Goal: Task Accomplishment & Management: Use online tool/utility

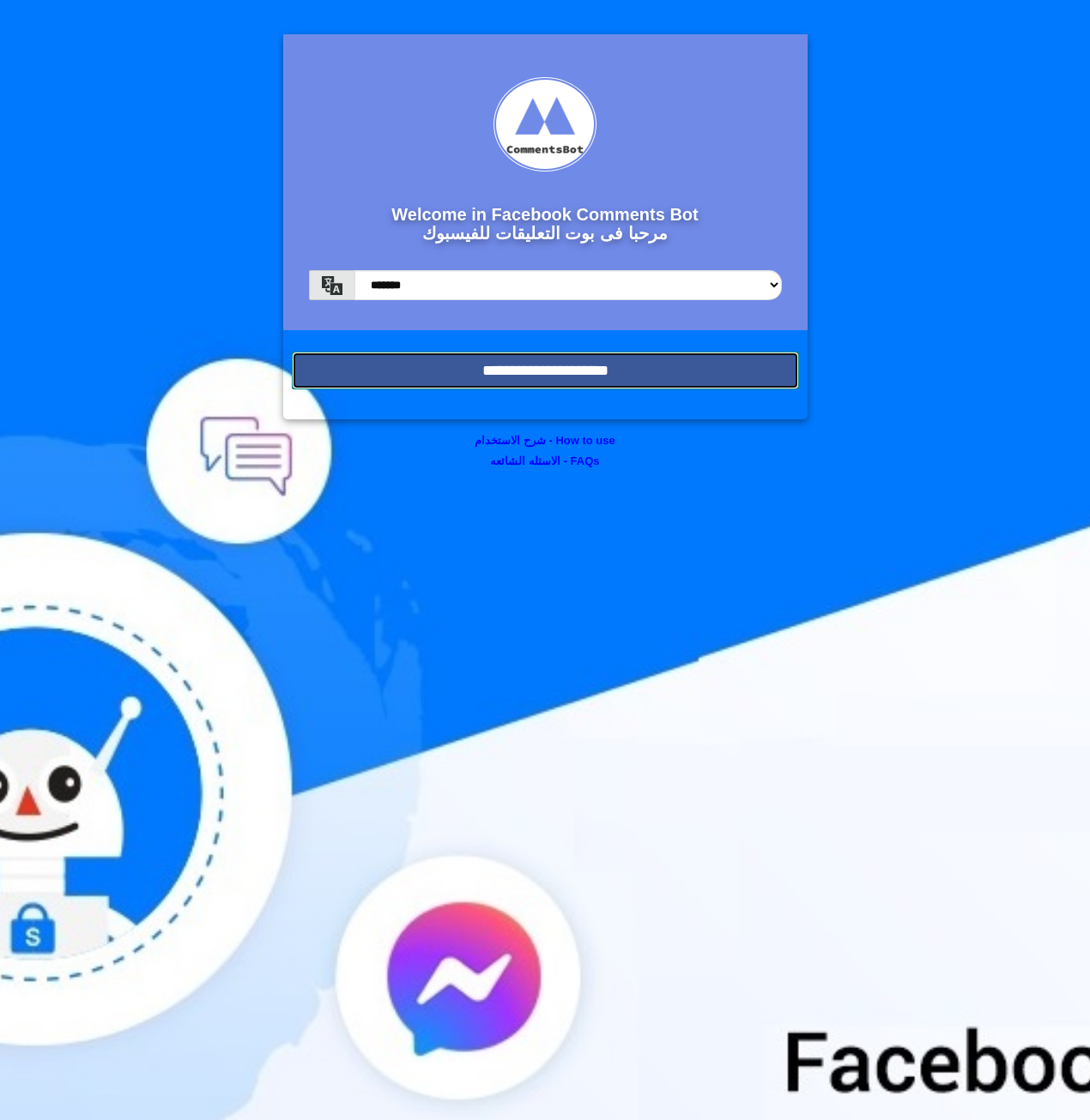
click at [523, 374] on input "**********" at bounding box center [545, 371] width 507 height 38
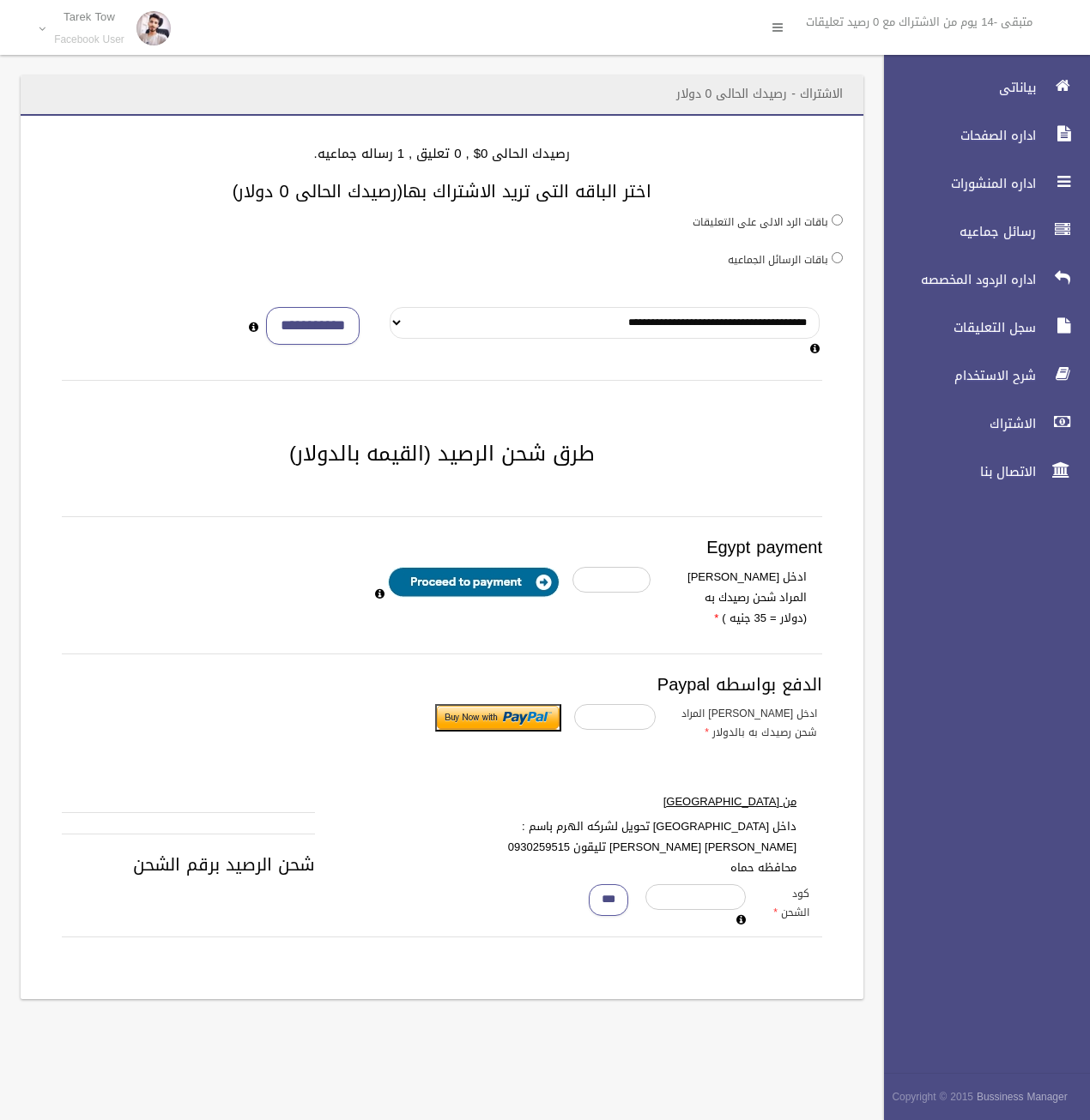
click at [400, 330] on select "**********" at bounding box center [604, 323] width 430 height 32
click at [367, 343] on div "**********" at bounding box center [280, 326] width 196 height 39
click at [780, 425] on div "**********" at bounding box center [442, 557] width 842 height 884
click at [994, 234] on span "رسائل جماعيه" at bounding box center [955, 231] width 172 height 17
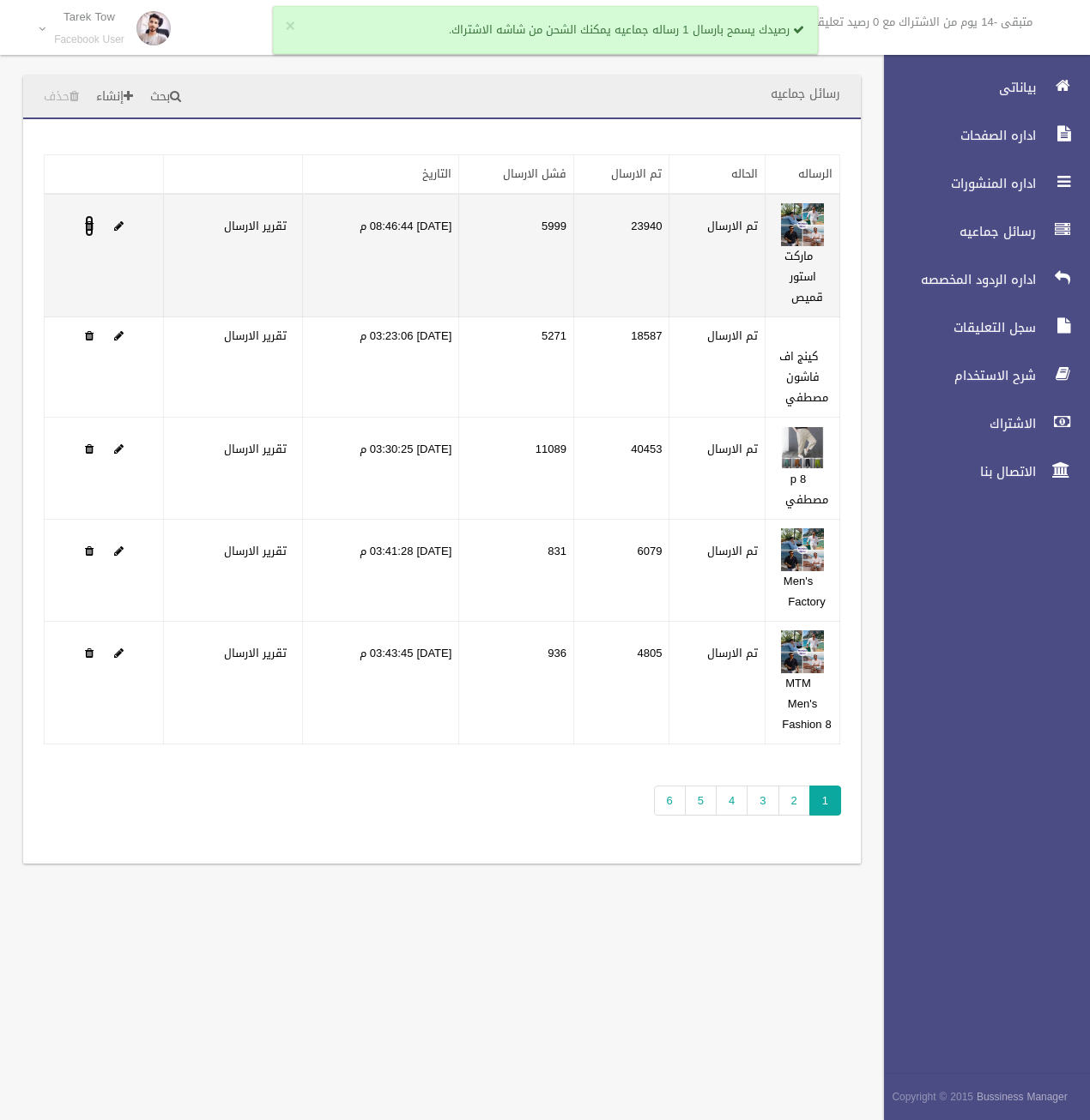
click at [87, 223] on span at bounding box center [89, 226] width 9 height 11
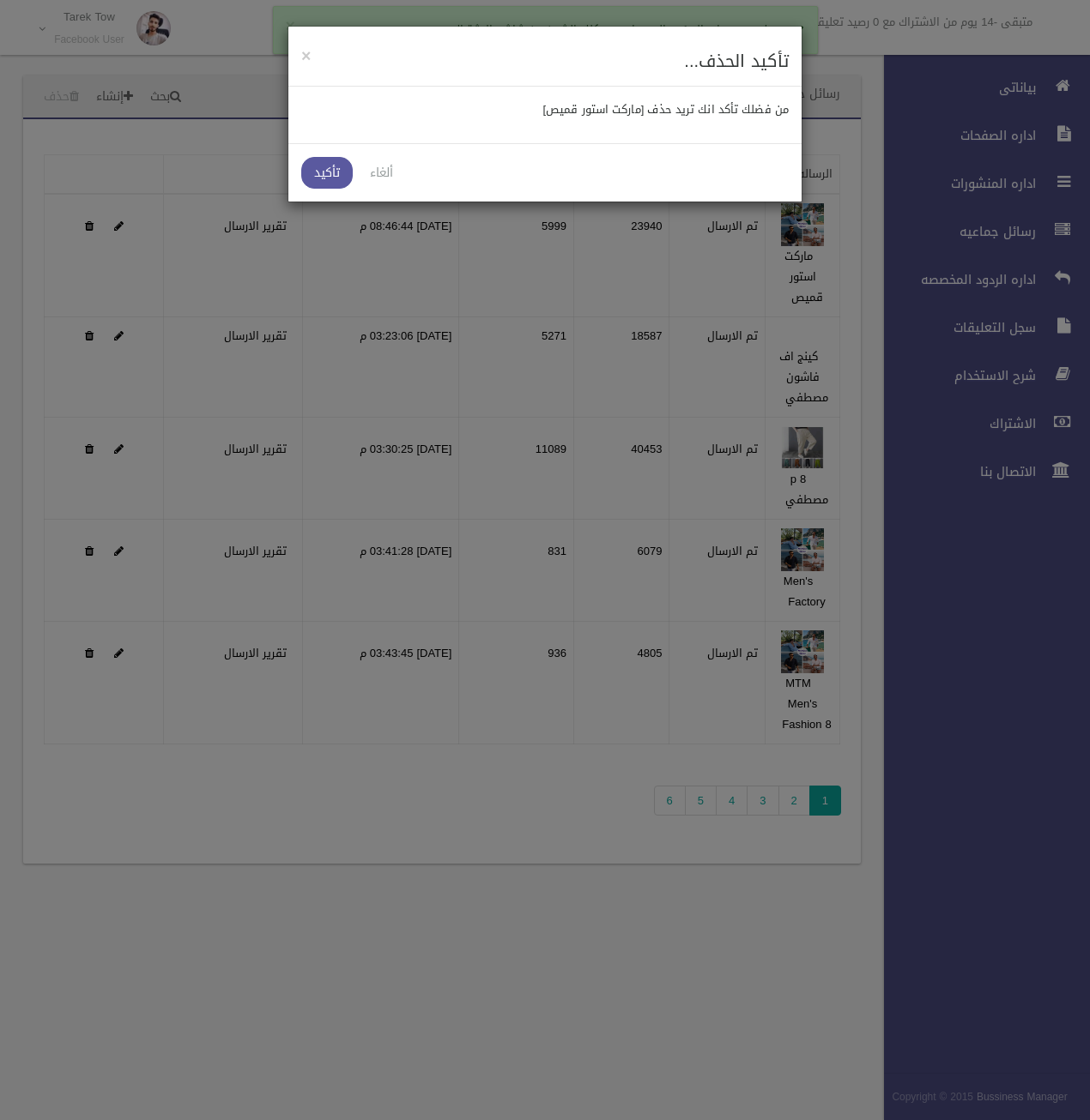
click at [379, 171] on link "ألغاء" at bounding box center [381, 173] width 49 height 32
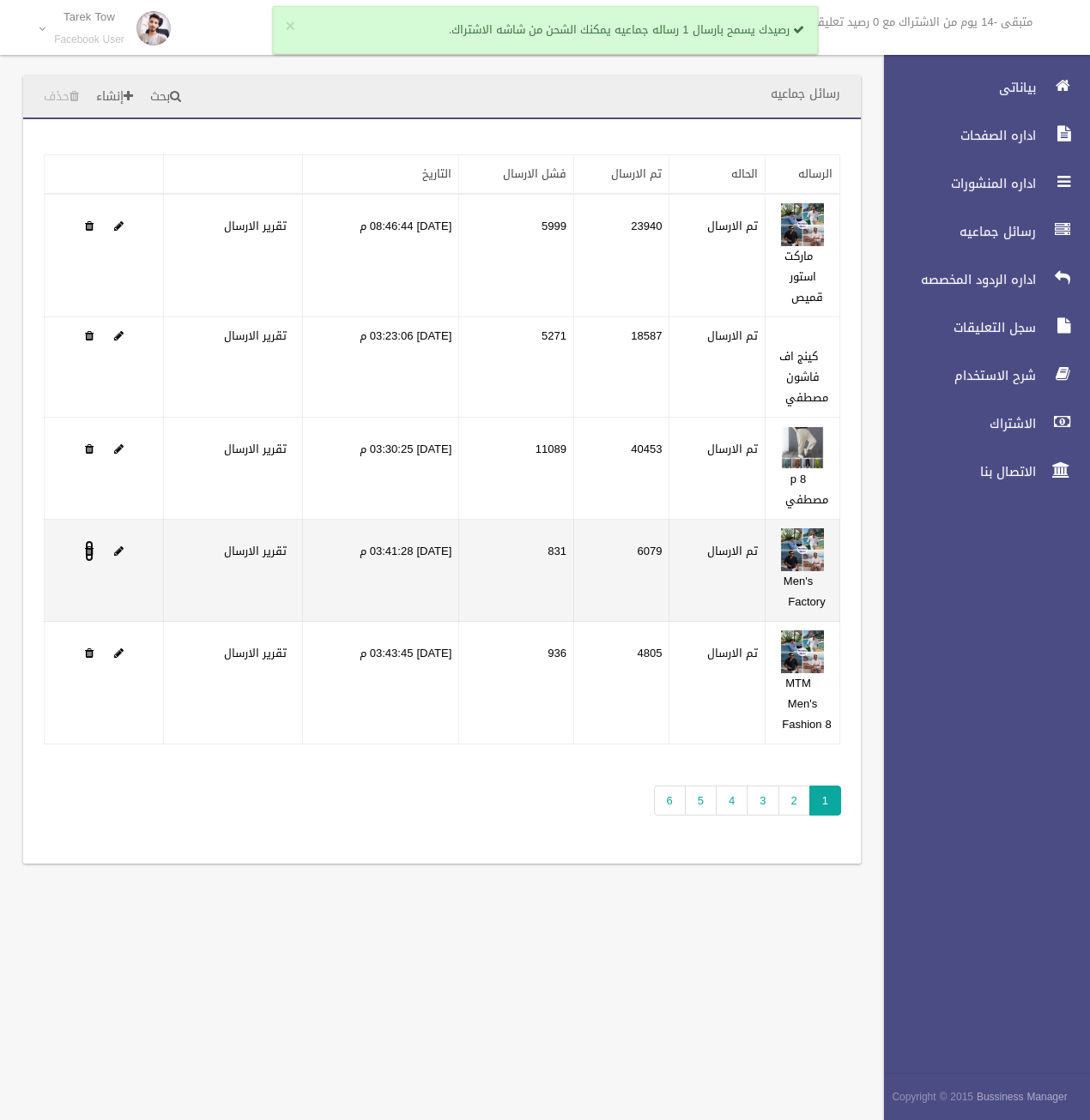
click at [89, 545] on span at bounding box center [89, 551] width 9 height 11
click at [91, 550] on span at bounding box center [89, 551] width 9 height 11
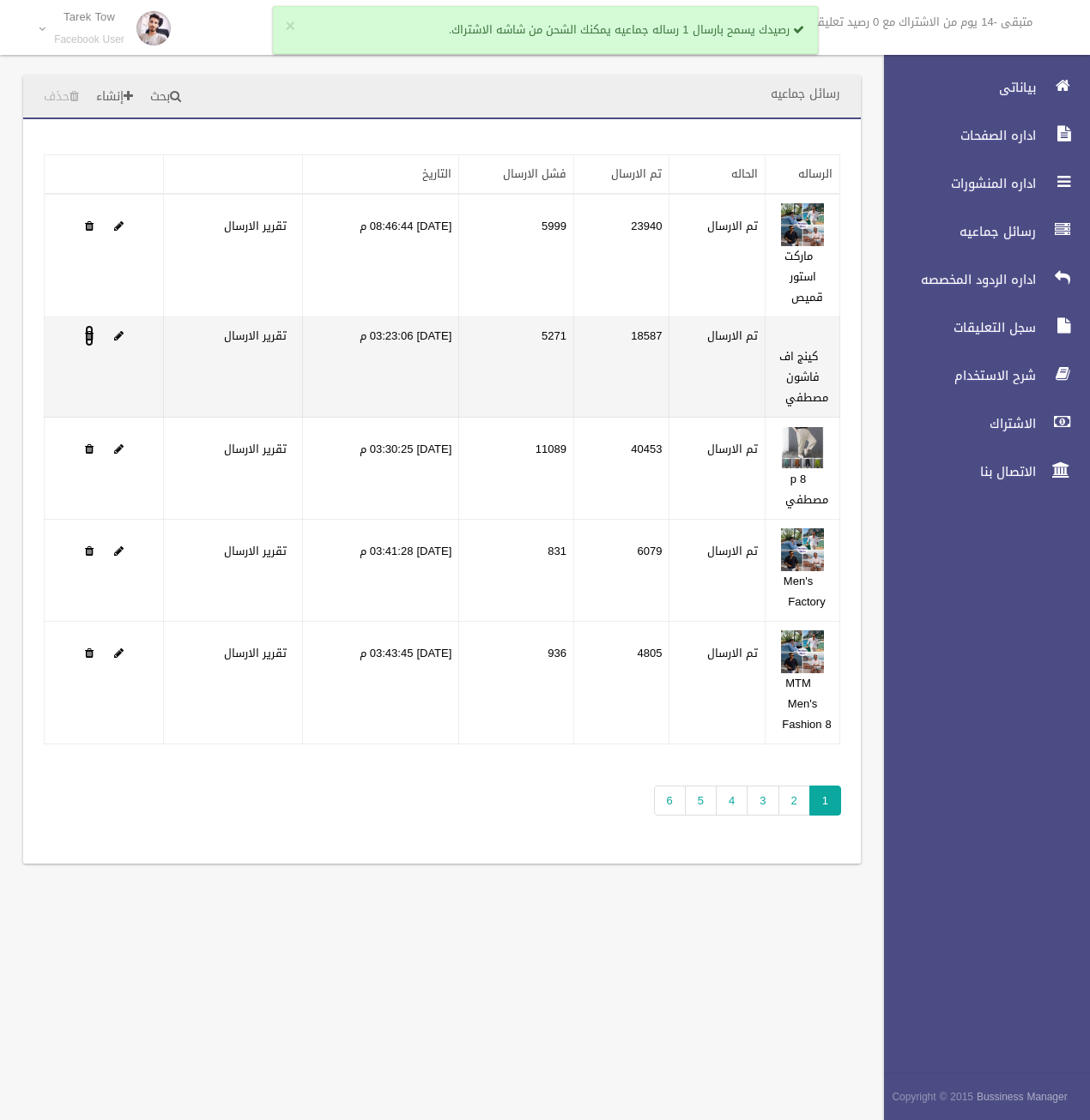
click at [86, 331] on span at bounding box center [89, 336] width 9 height 11
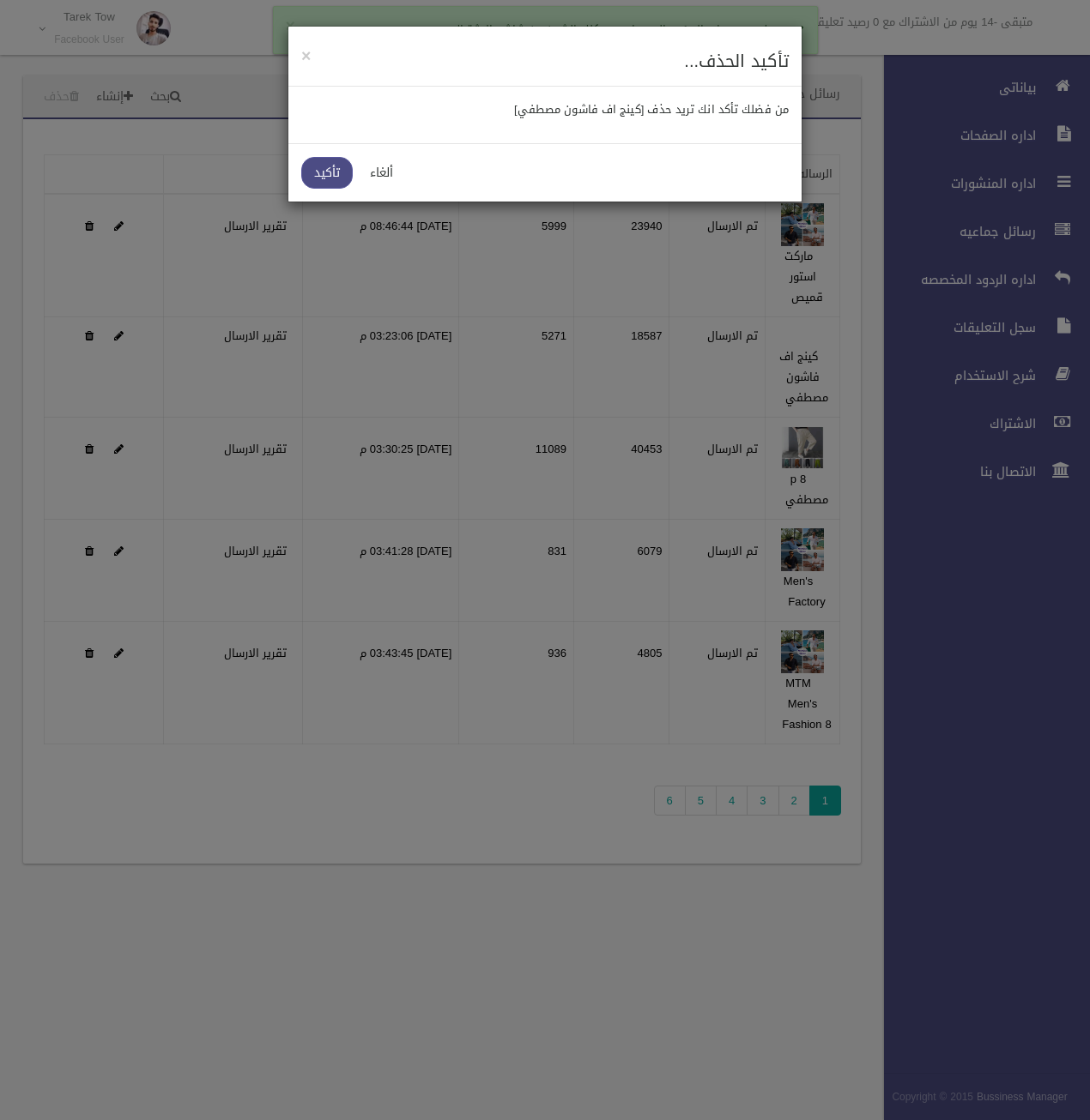
click at [326, 160] on link "تأكيد" at bounding box center [327, 173] width 52 height 32
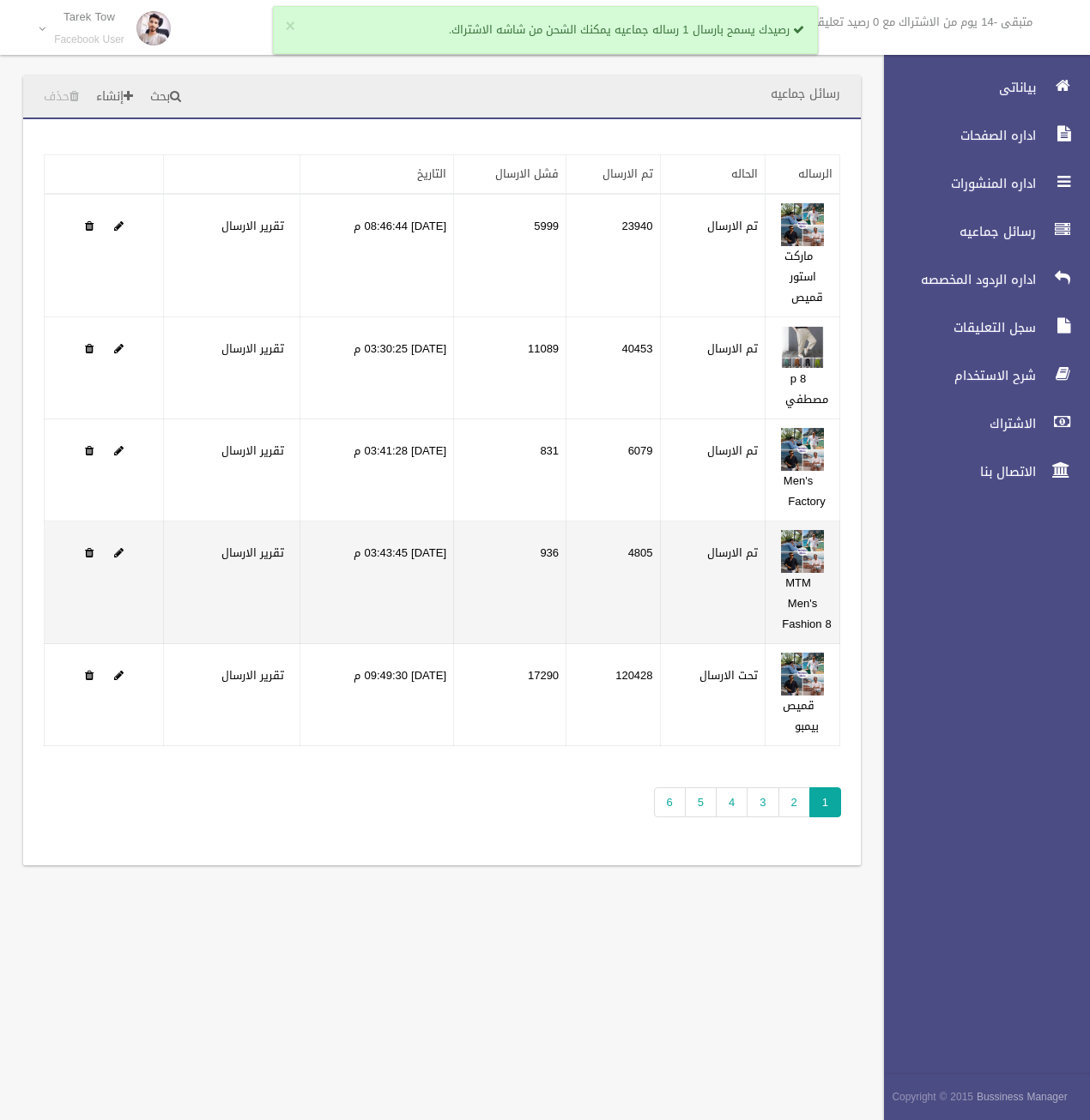
click at [82, 550] on td at bounding box center [104, 582] width 119 height 123
click at [87, 550] on span at bounding box center [89, 552] width 9 height 11
click at [85, 557] on span at bounding box center [89, 552] width 9 height 11
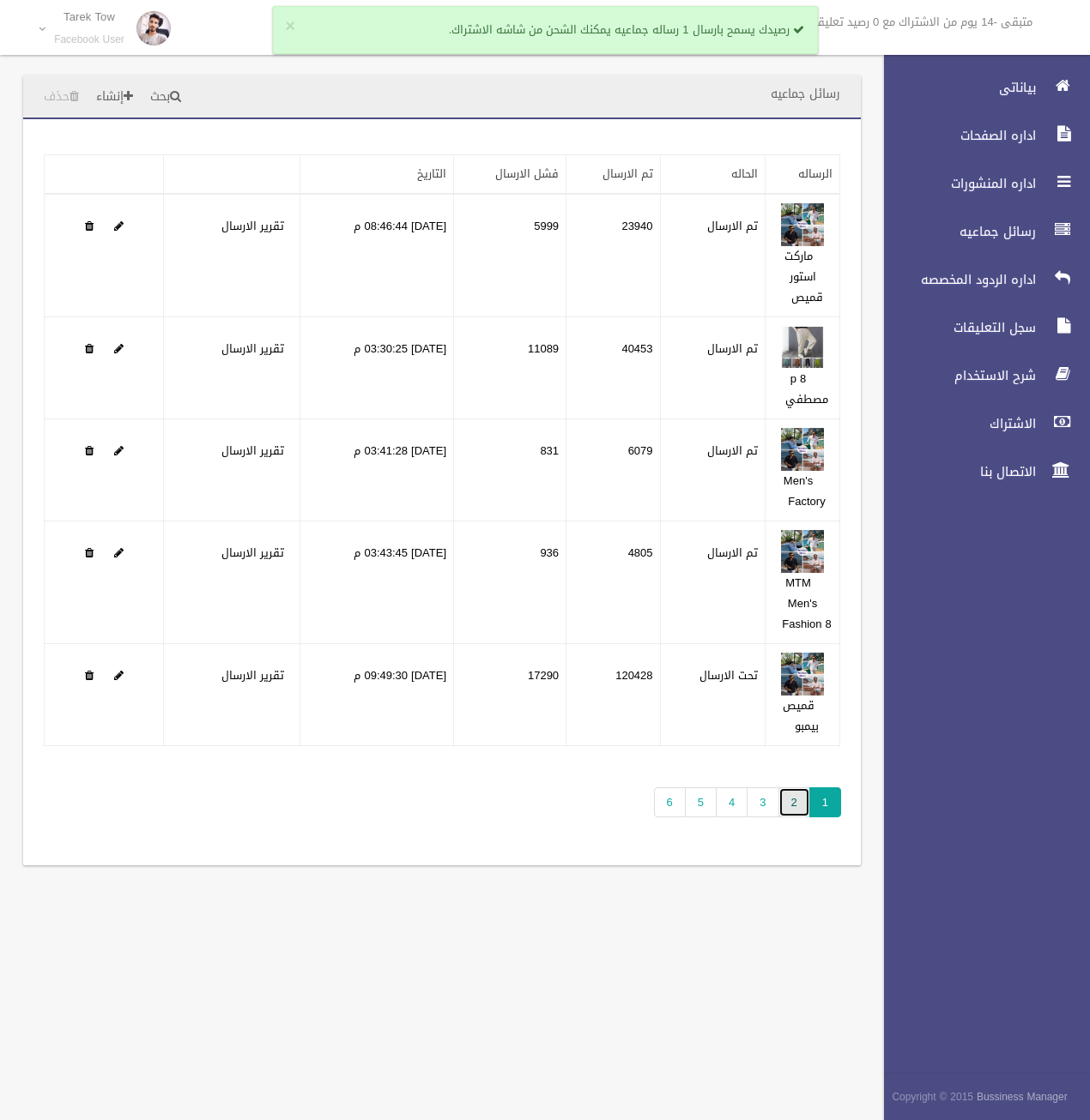
click at [797, 794] on link "2" at bounding box center [794, 802] width 32 height 30
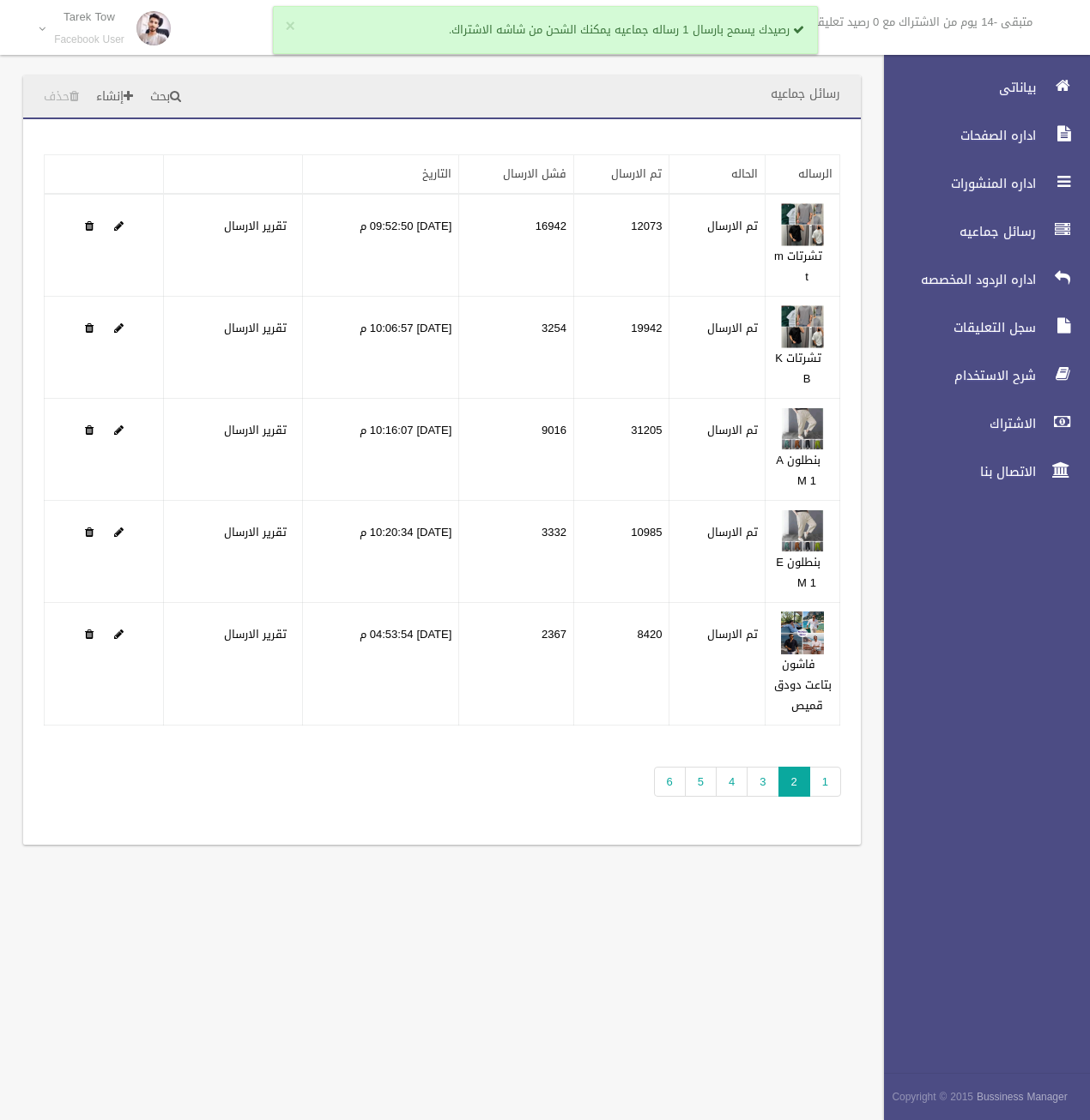
click at [232, 782] on div "تطبيق مسح البيانات الرساله الحاله تم الارسال فشل الارسال التاريخ" at bounding box center [442, 481] width 837 height 726
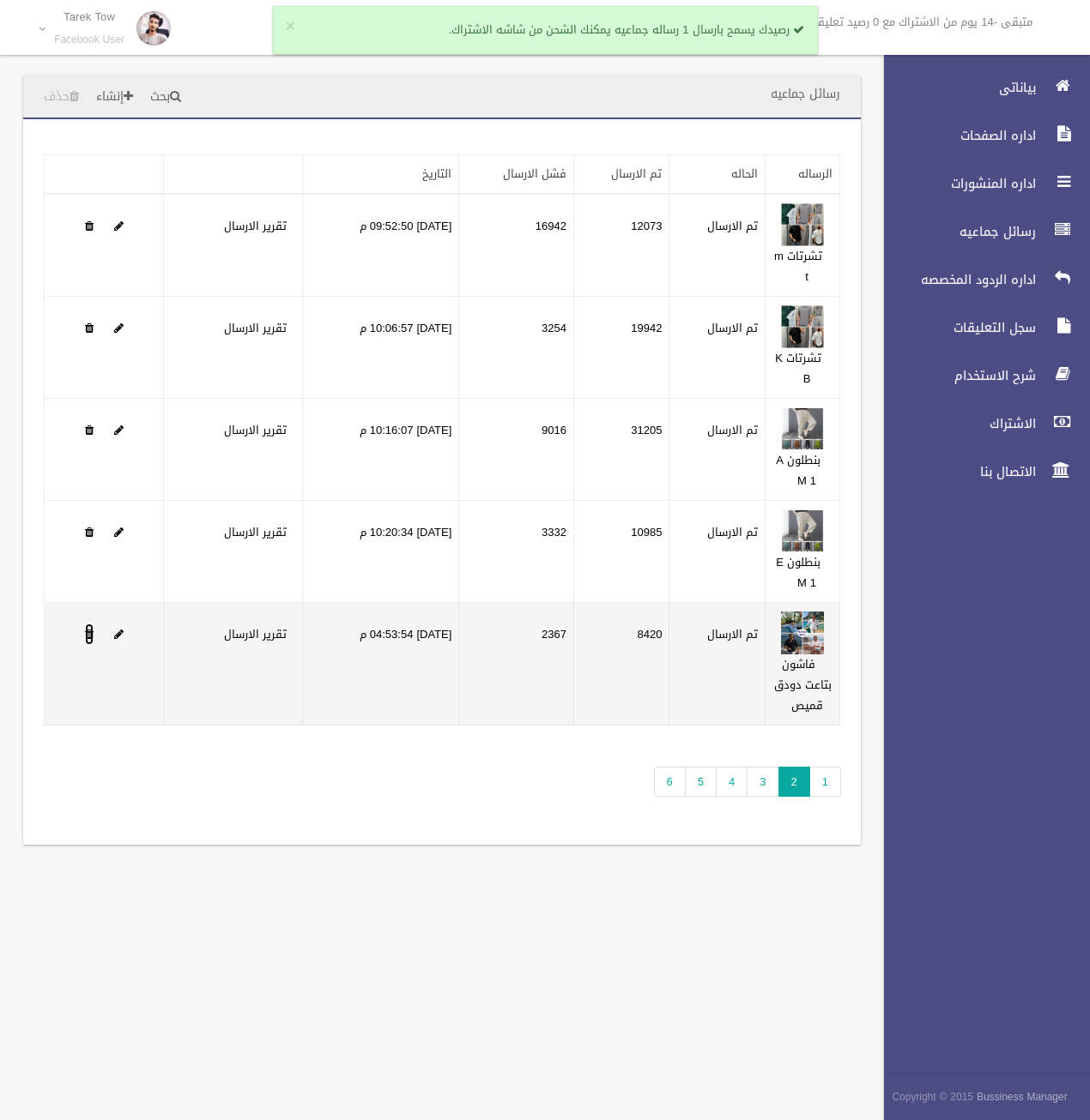
click at [85, 629] on span at bounding box center [89, 634] width 9 height 11
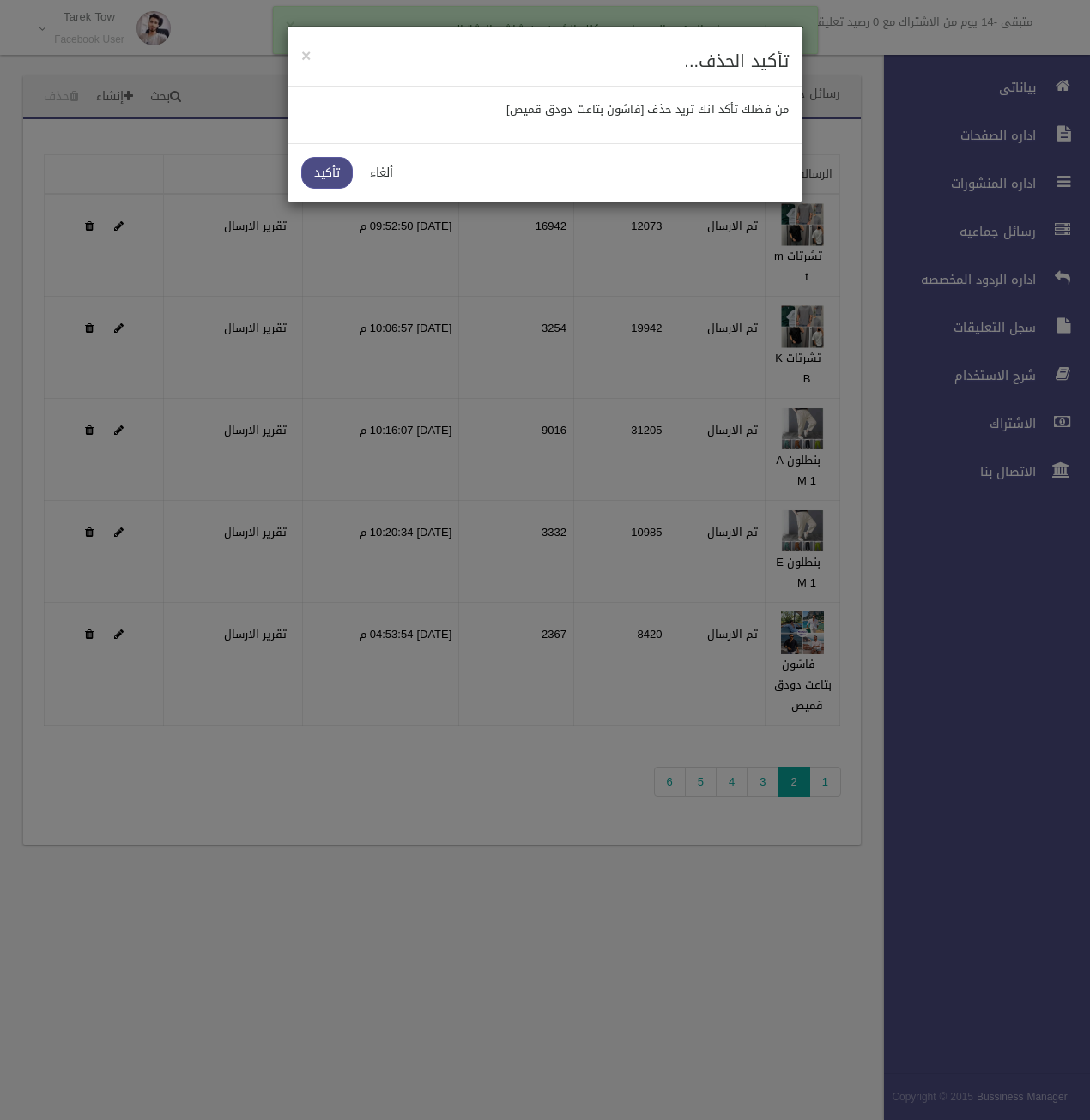
click at [337, 172] on link "تأكيد" at bounding box center [327, 173] width 52 height 32
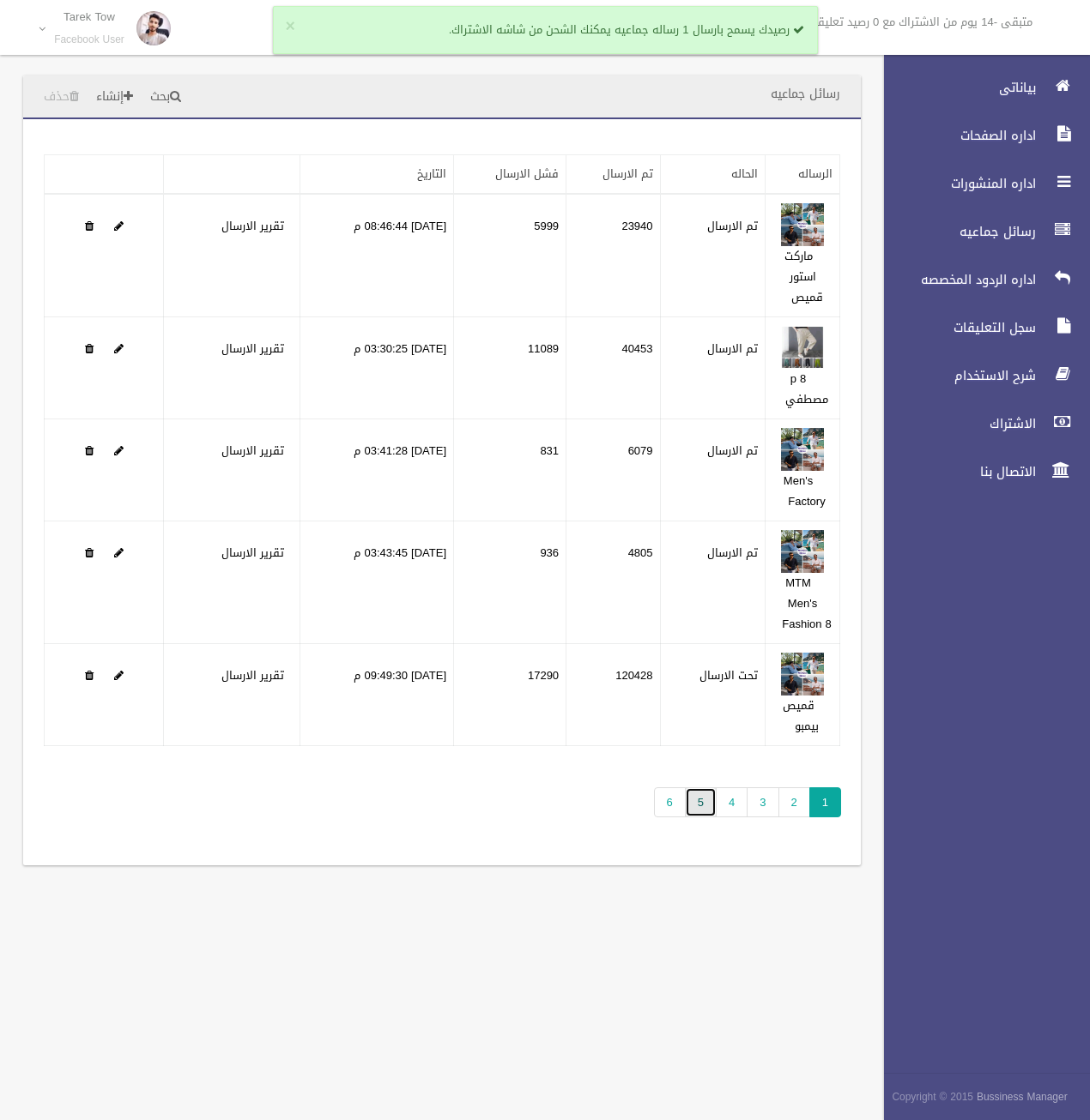
click at [709, 809] on link "5" at bounding box center [700, 802] width 32 height 30
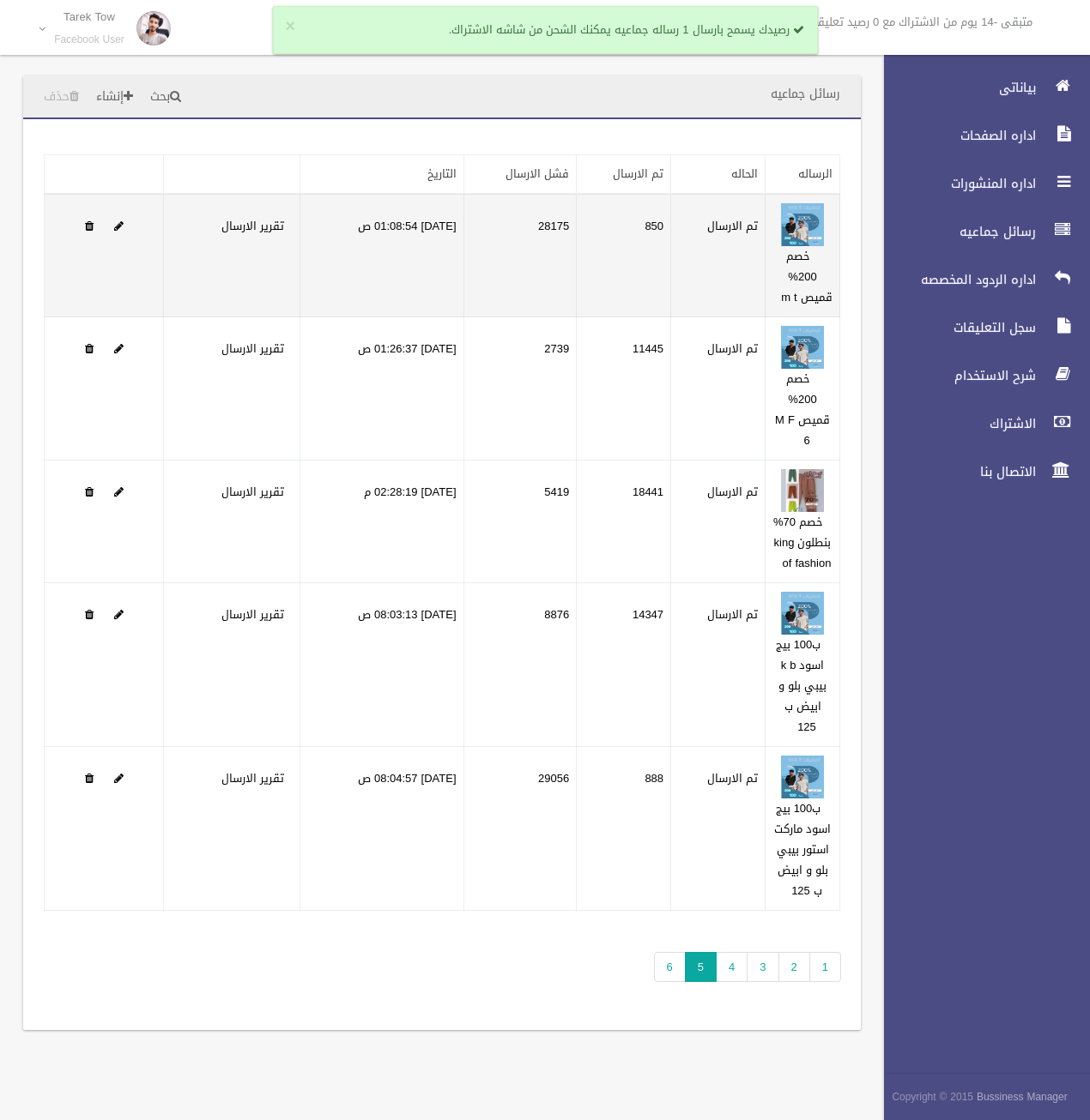
click at [570, 224] on td "28175" at bounding box center [520, 255] width 113 height 123
drag, startPoint x: 570, startPoint y: 224, endPoint x: 554, endPoint y: 239, distance: 21.9
click at [554, 239] on td "28175" at bounding box center [520, 255] width 113 height 123
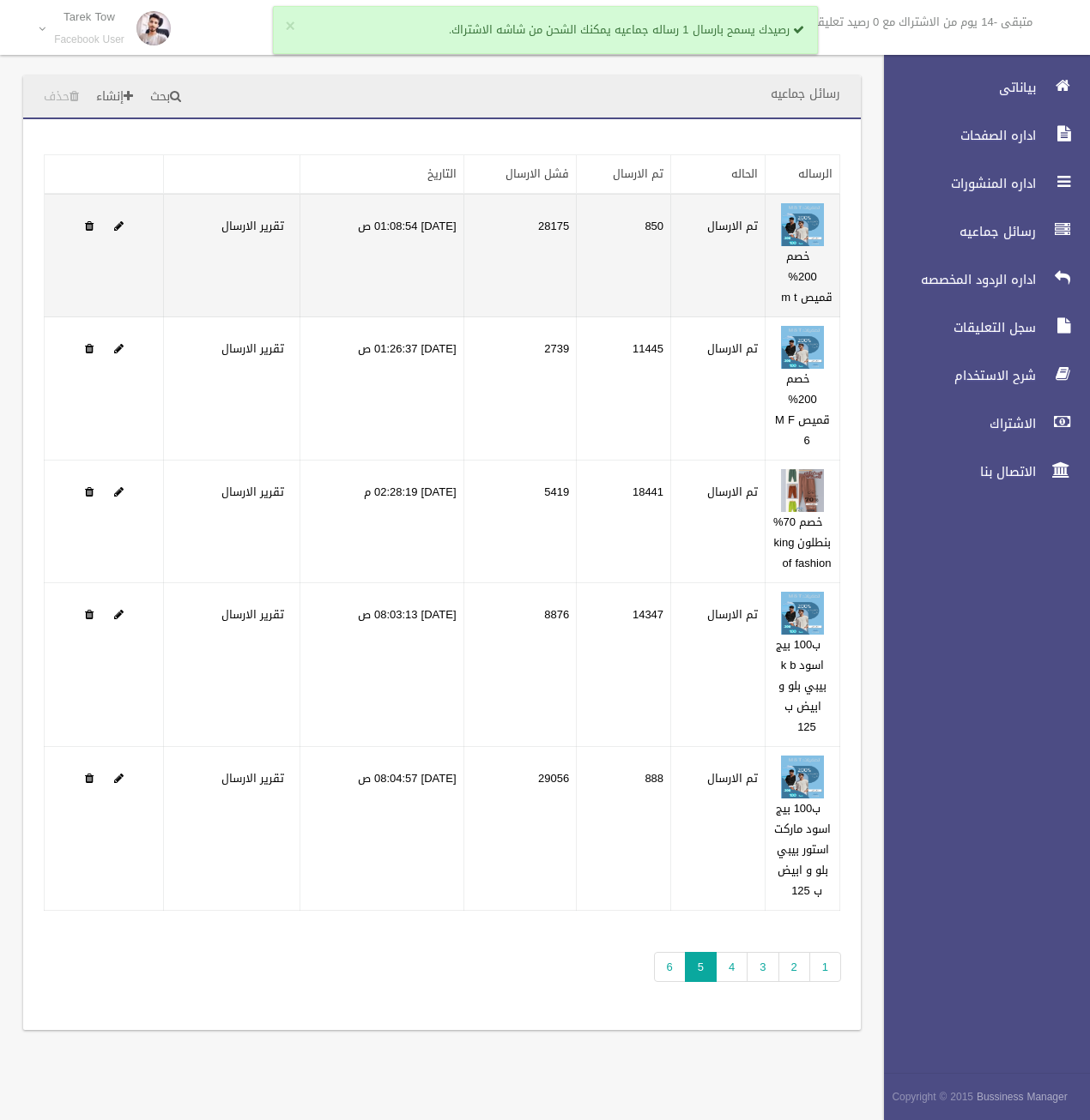
click at [458, 246] on td "28/08/2025 01:08:54 ص" at bounding box center [381, 255] width 163 height 123
click at [88, 221] on span at bounding box center [89, 226] width 9 height 11
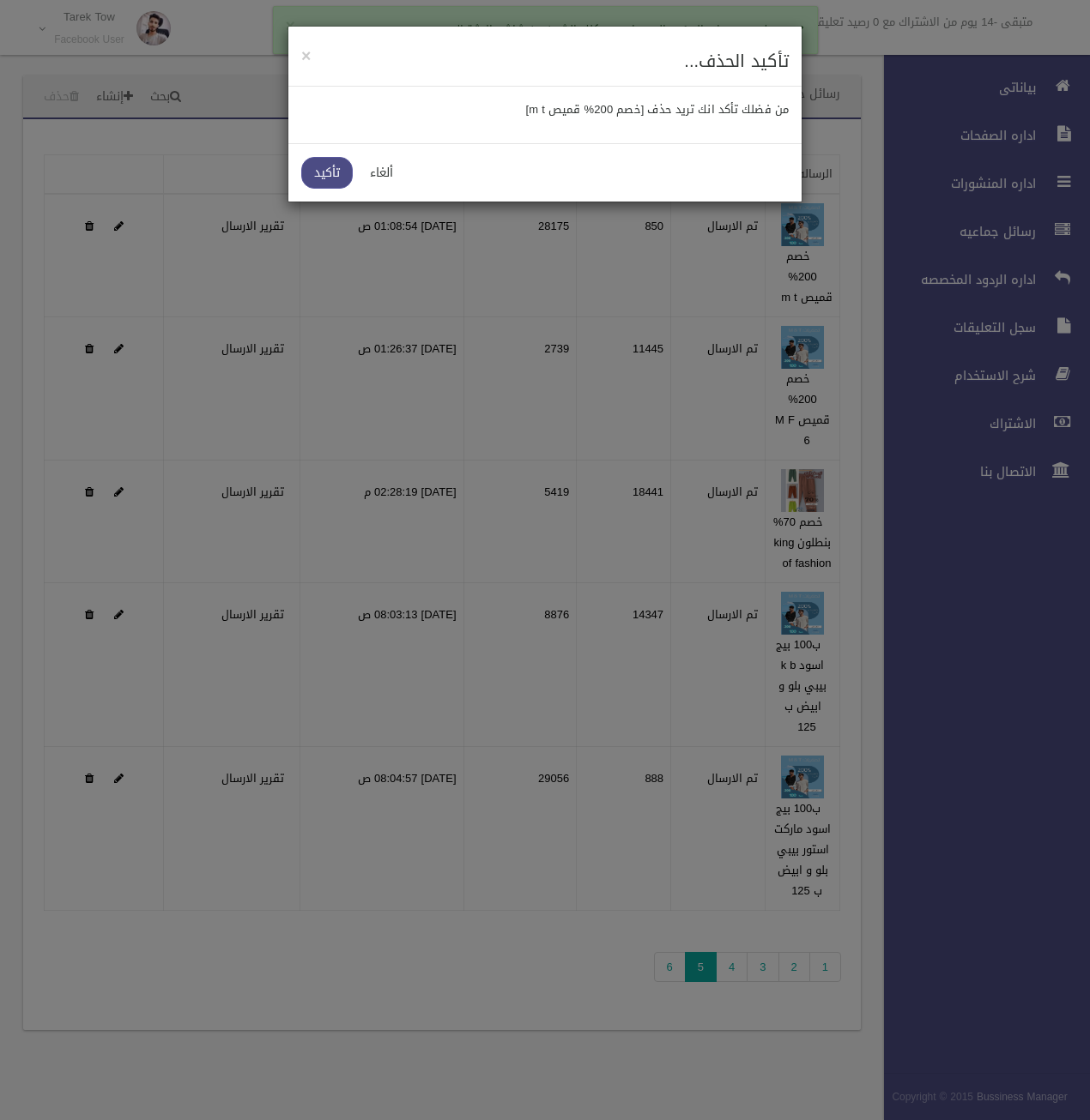
click at [326, 162] on link "تأكيد" at bounding box center [327, 173] width 52 height 32
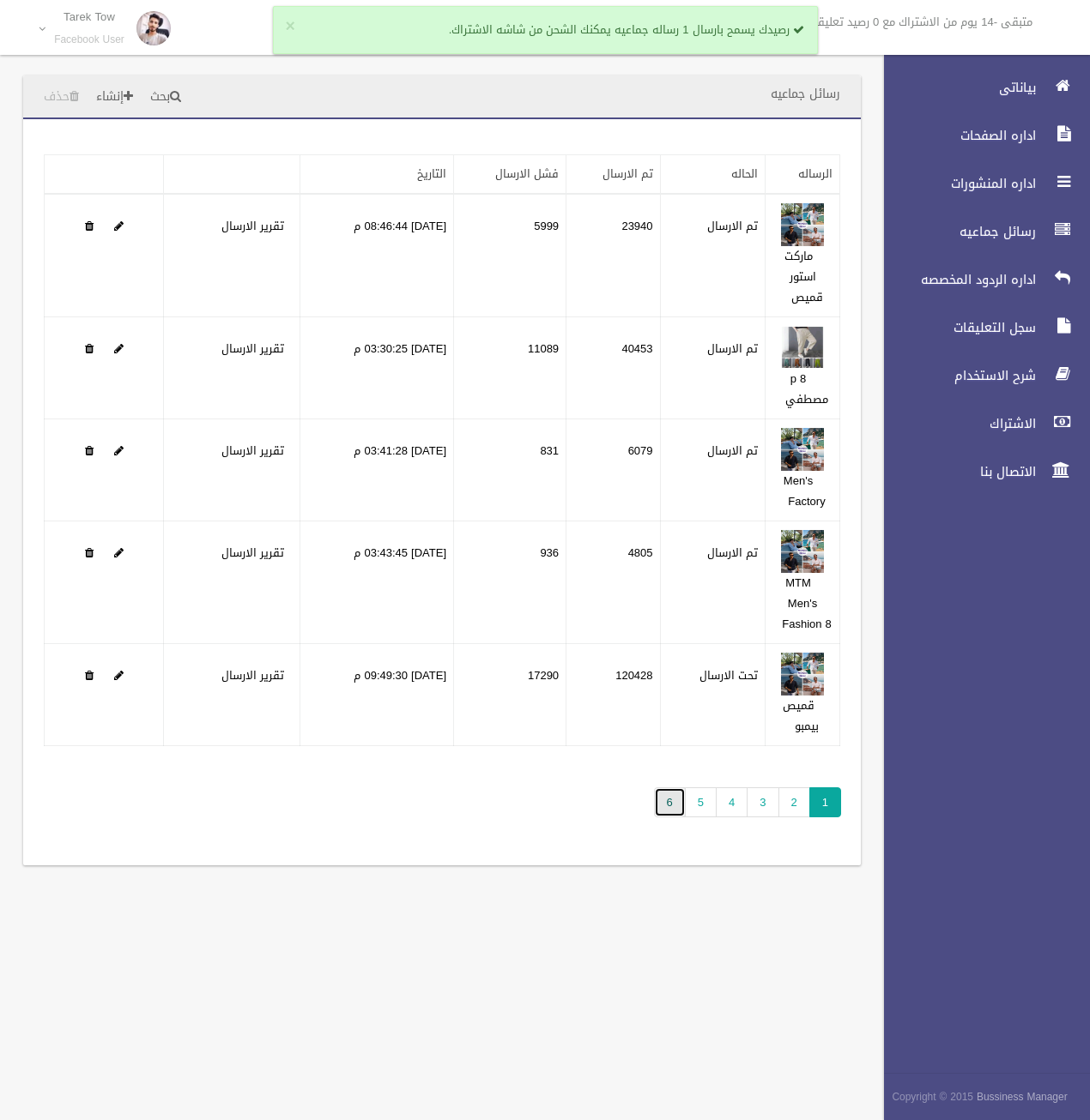
click at [678, 808] on link "6" at bounding box center [670, 802] width 32 height 30
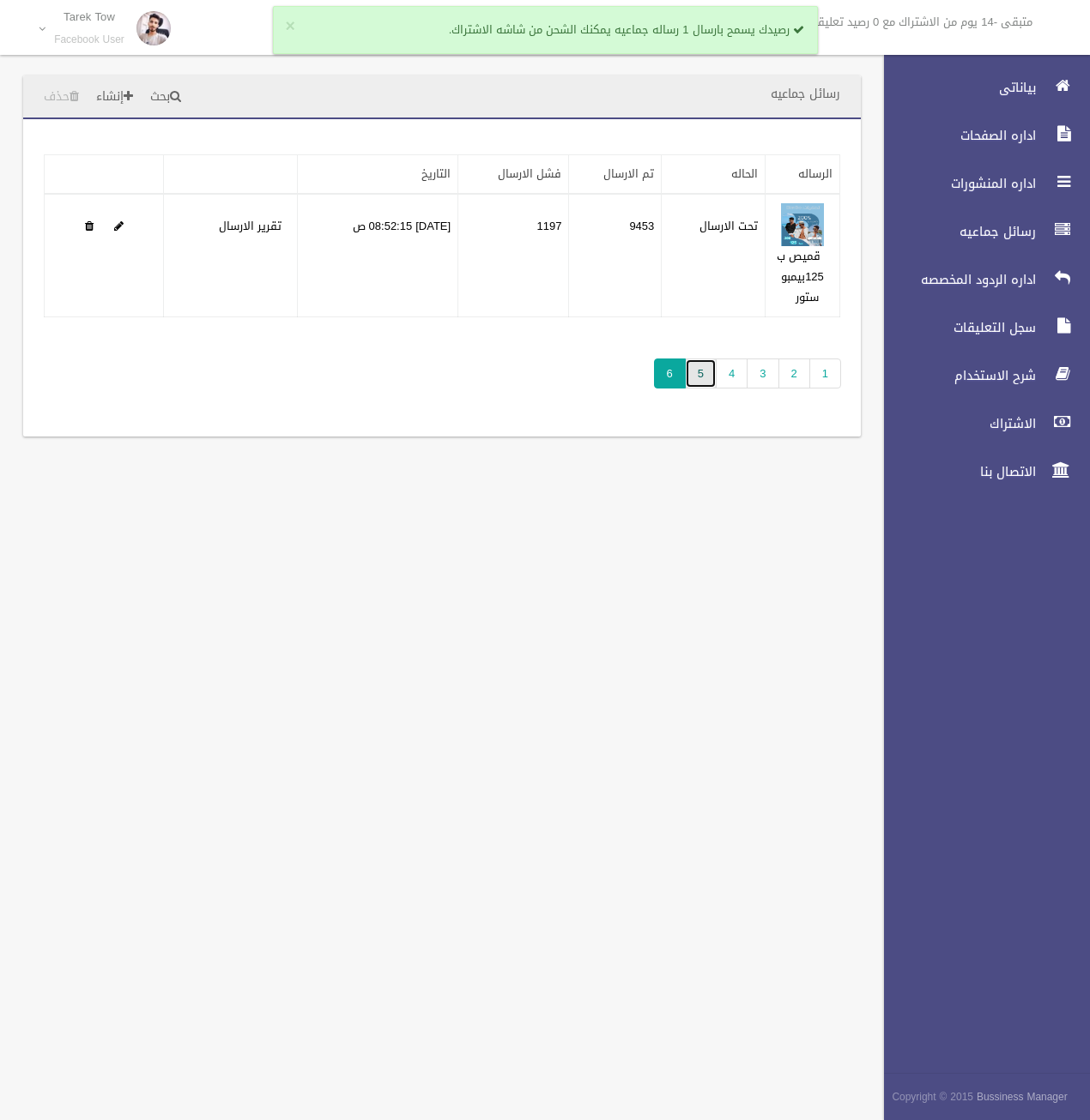
click at [715, 372] on link "5" at bounding box center [700, 374] width 32 height 30
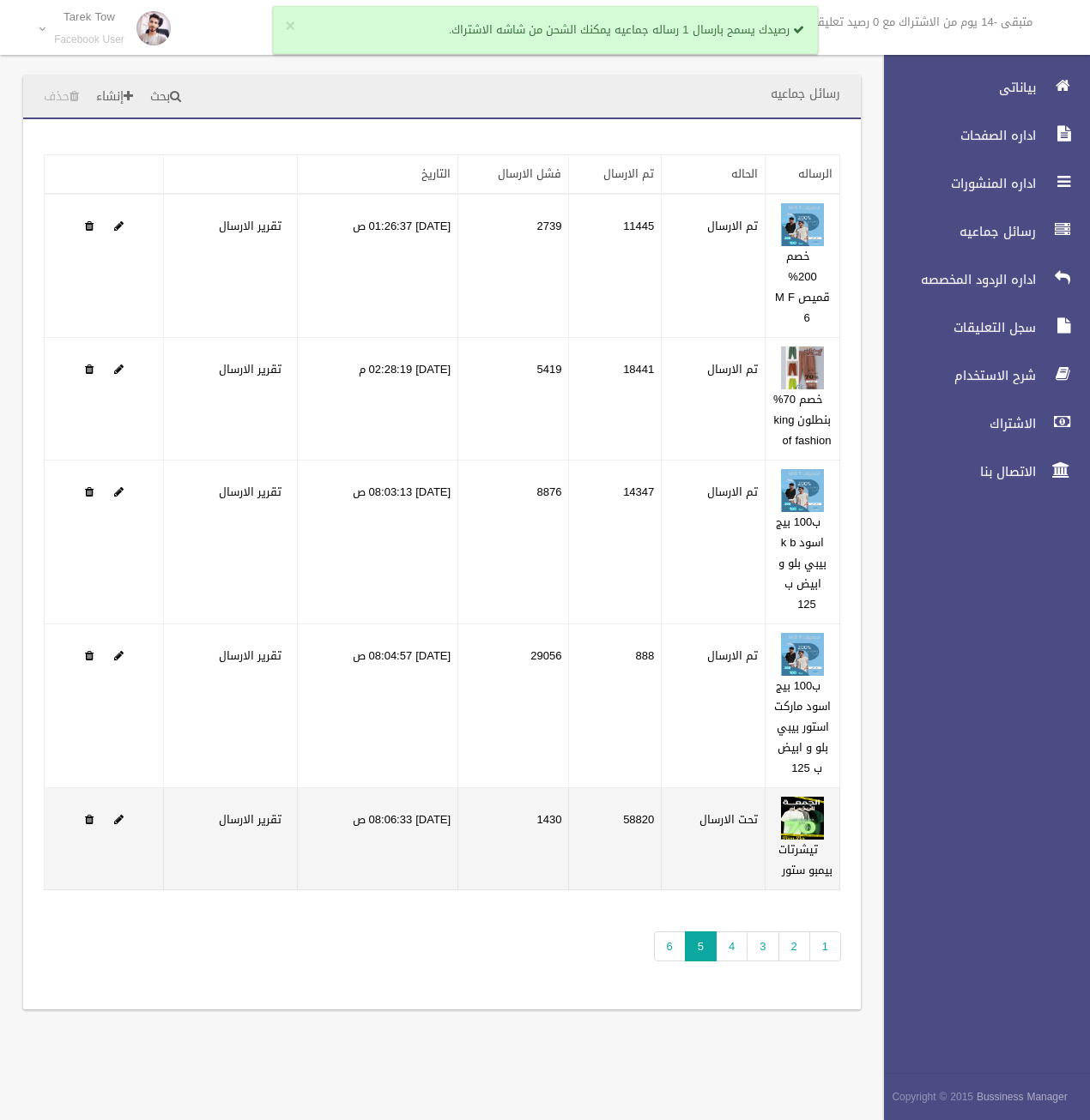
click at [386, 815] on td "[DATE] 08:06:33 ص" at bounding box center [378, 840] width 161 height 102
click at [386, 816] on td "29/08/2025 08:06:33 ص" at bounding box center [378, 840] width 161 height 102
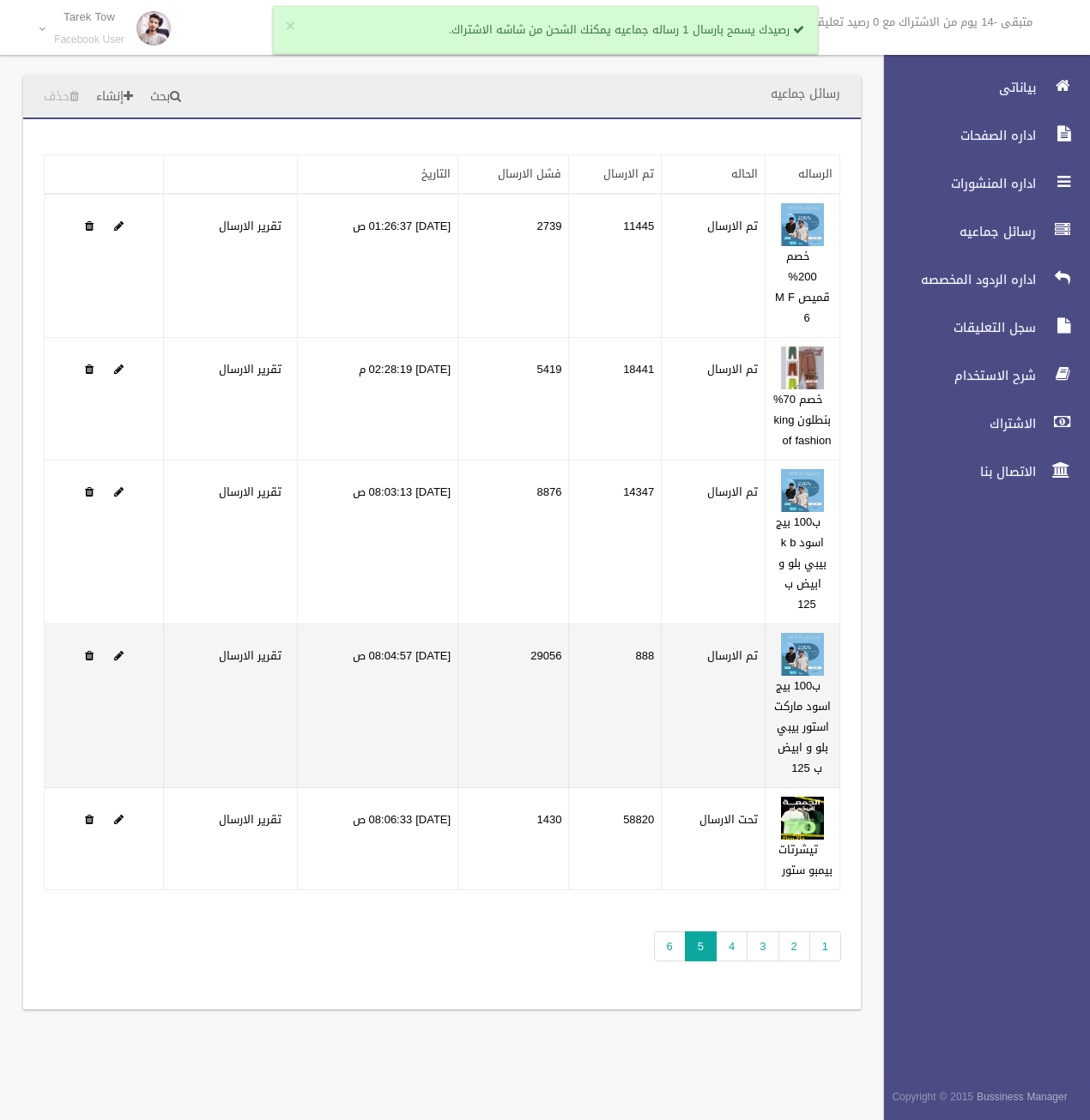
drag, startPoint x: 386, startPoint y: 816, endPoint x: 410, endPoint y: 644, distance: 173.7
click at [410, 644] on td "29/08/2025 08:04:57 ص" at bounding box center [378, 707] width 161 height 164
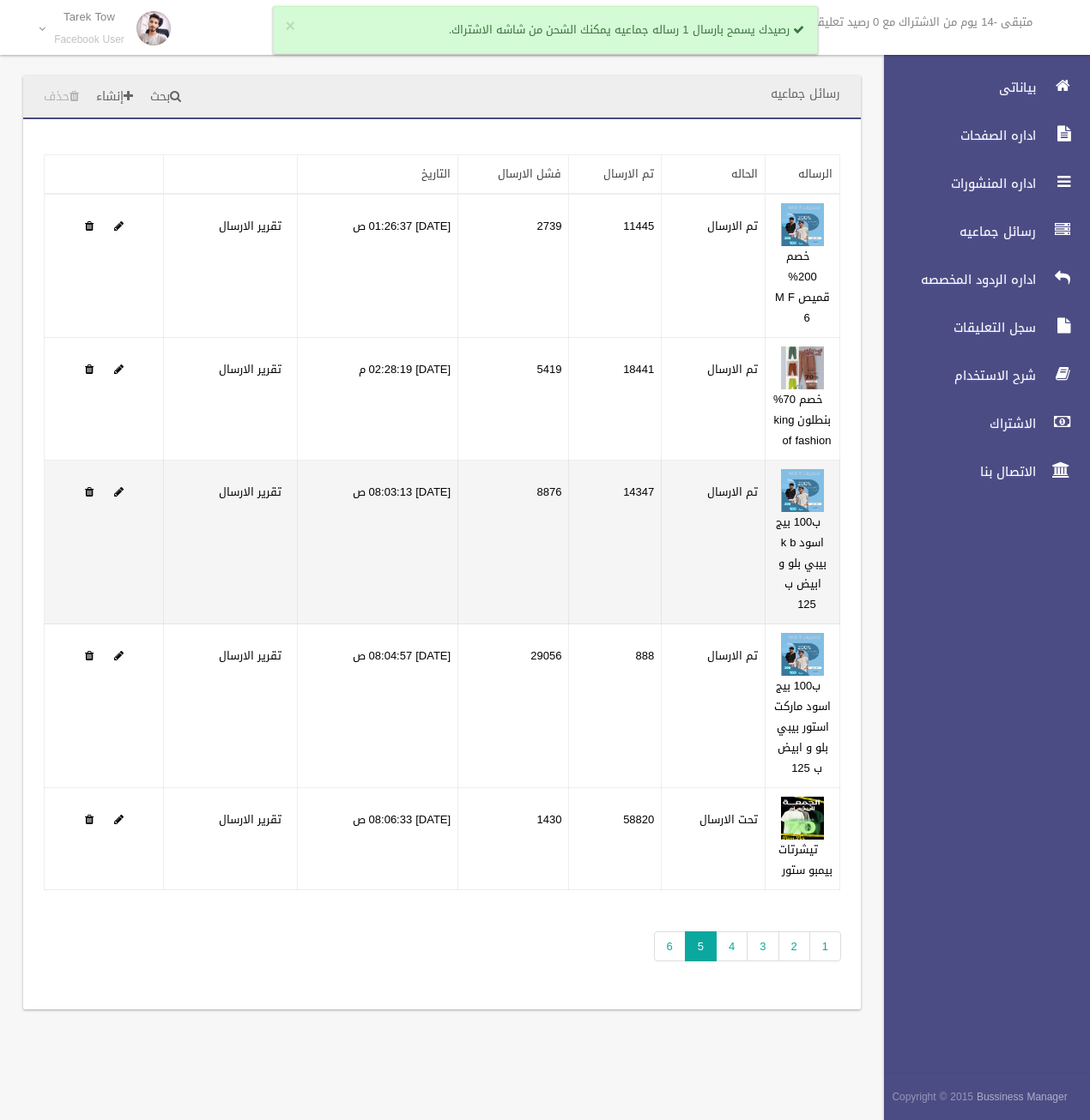
drag, startPoint x: 410, startPoint y: 644, endPoint x: 400, endPoint y: 485, distance: 159.3
click at [400, 485] on td "29/08/2025 08:03:13 ص" at bounding box center [378, 543] width 161 height 164
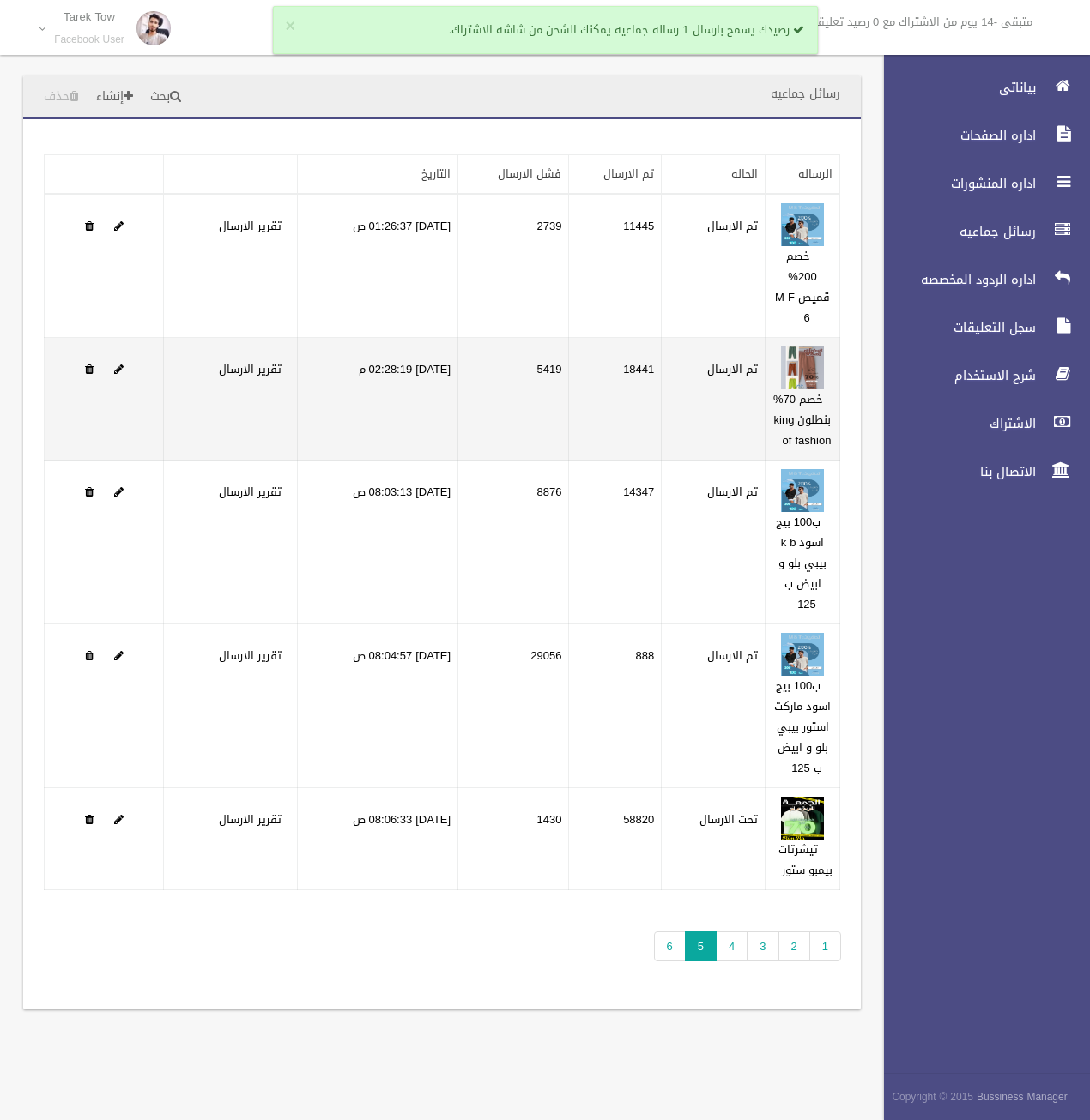
drag, startPoint x: 400, startPoint y: 485, endPoint x: 385, endPoint y: 367, distance: 118.9
click at [385, 367] on td "28/08/2025 02:28:19 م" at bounding box center [378, 400] width 161 height 123
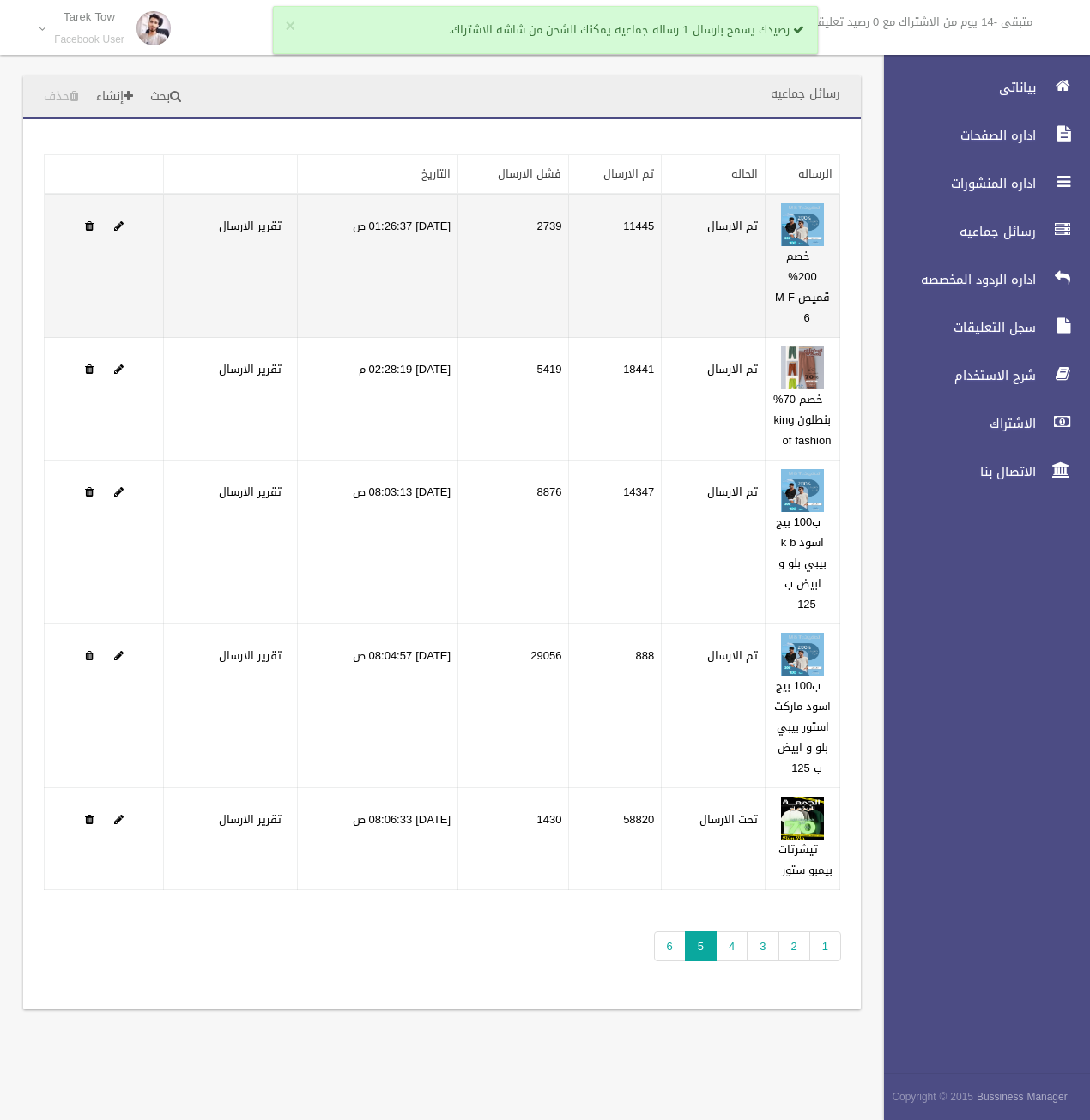
drag, startPoint x: 385, startPoint y: 367, endPoint x: 384, endPoint y: 221, distance: 146.0
click at [384, 221] on td "28/08/2025 01:26:37 ص" at bounding box center [378, 266] width 161 height 144
drag, startPoint x: 384, startPoint y: 221, endPoint x: 393, endPoint y: 273, distance: 52.8
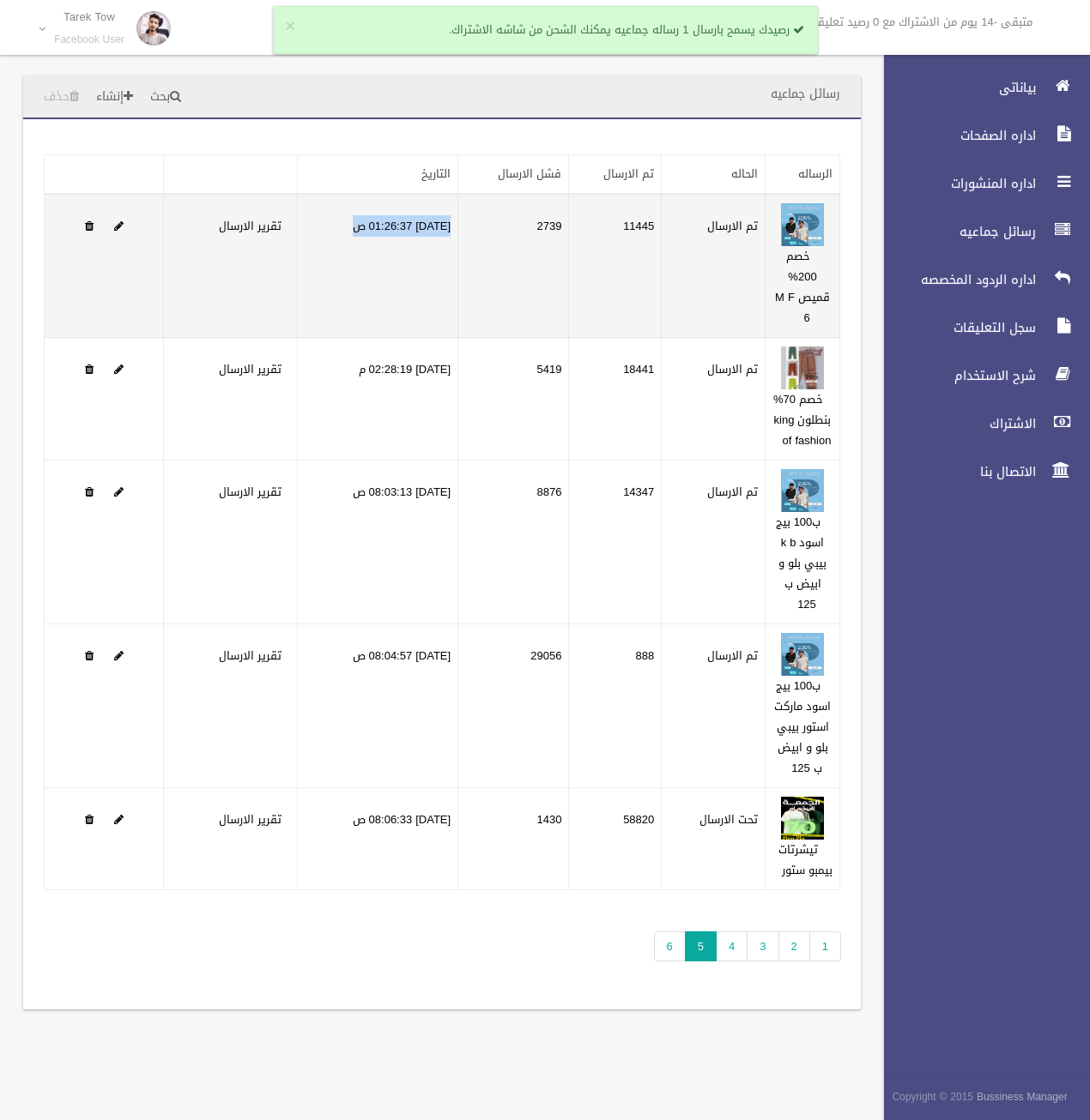
click at [393, 273] on td "28/08/2025 01:26:37 ص" at bounding box center [378, 266] width 161 height 144
click at [441, 284] on td "28/08/2025 01:26:37 ص" at bounding box center [378, 266] width 161 height 144
click at [400, 215] on td "28/08/2025 01:26:37 ص" at bounding box center [378, 266] width 161 height 144
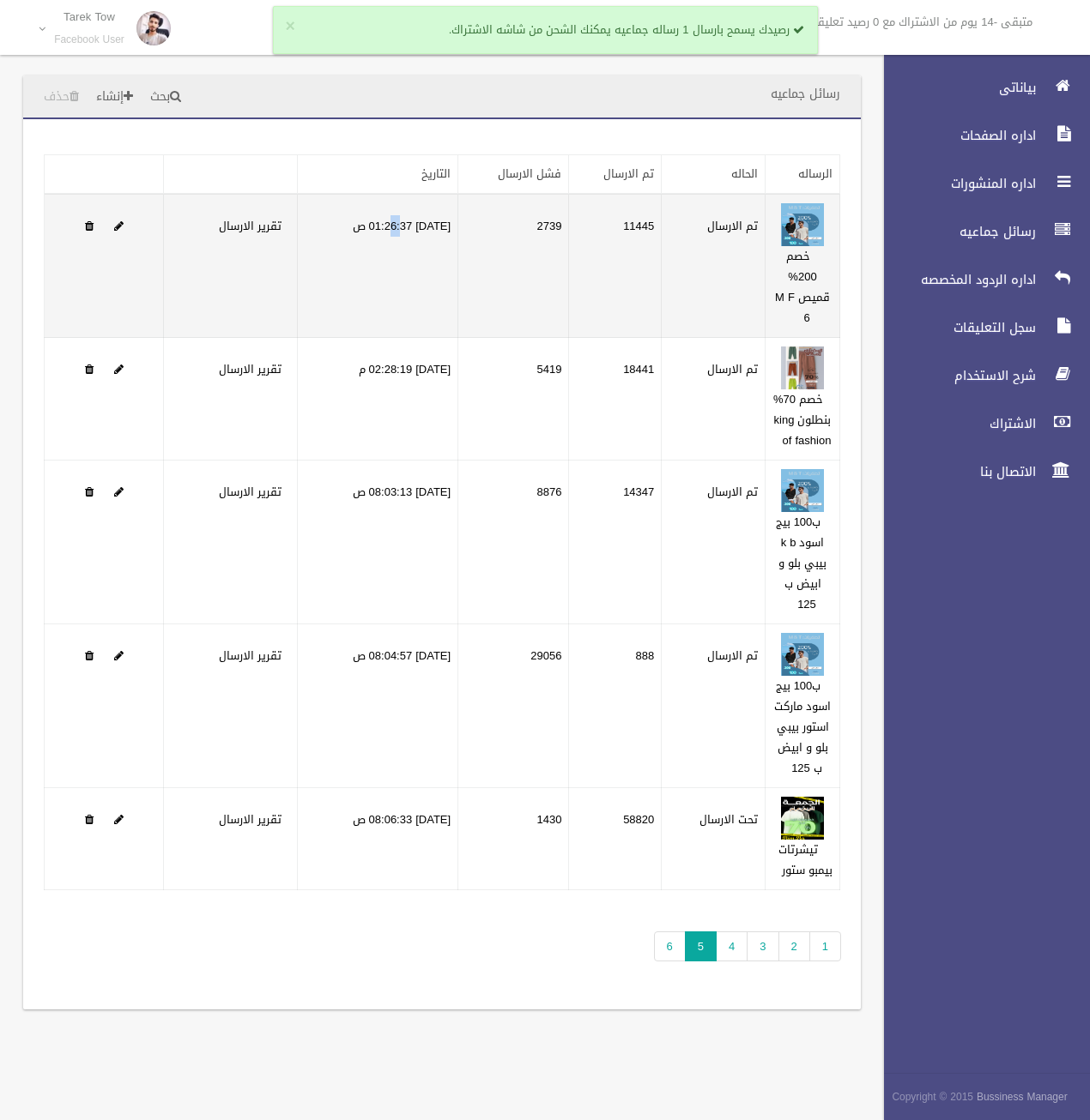
drag, startPoint x: 400, startPoint y: 215, endPoint x: 396, endPoint y: 241, distance: 26.3
click at [396, 241] on td "28/08/2025 01:26:37 ص" at bounding box center [378, 266] width 161 height 144
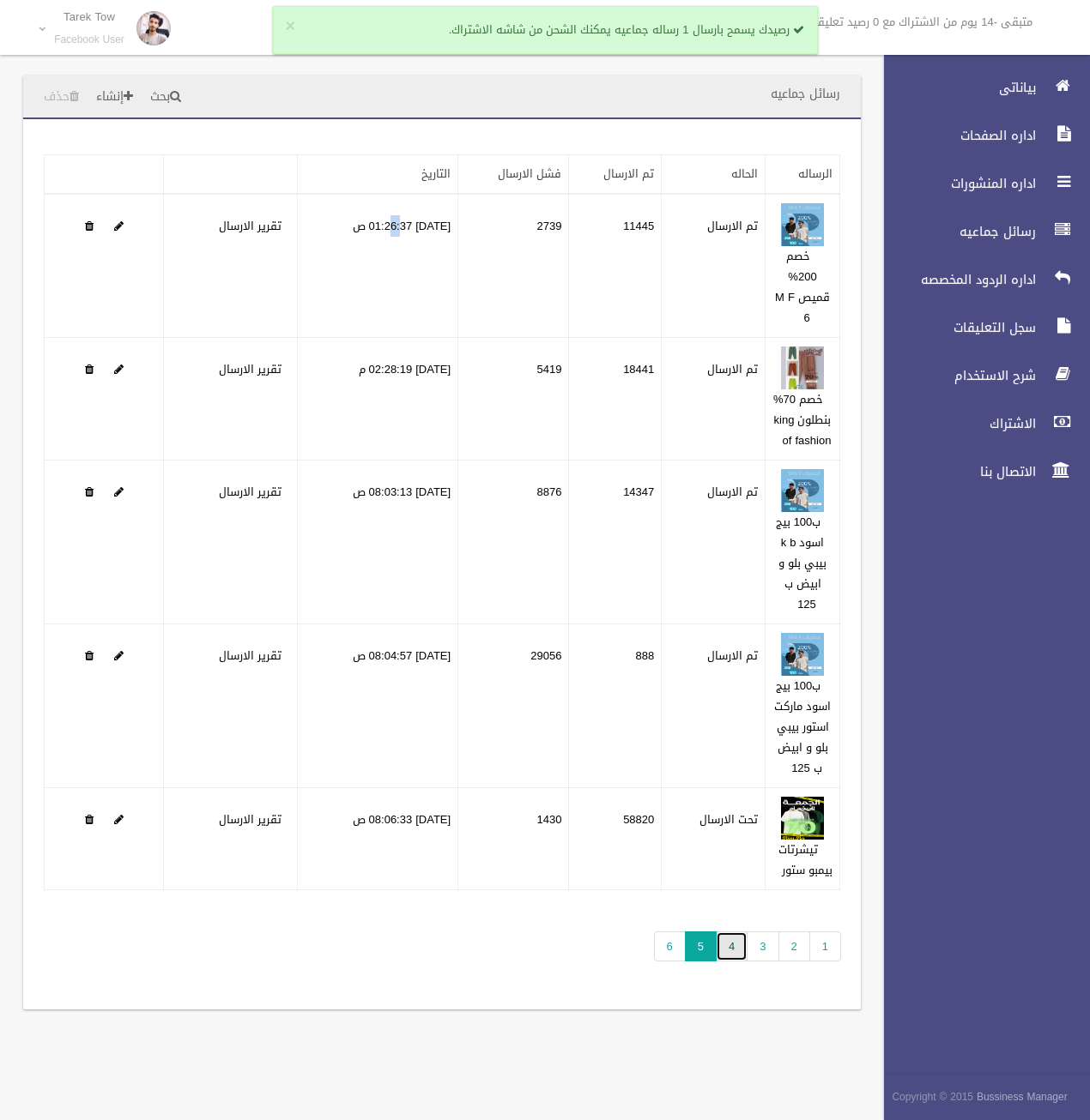
click at [743, 957] on link "4" at bounding box center [731, 947] width 32 height 30
